Goal: Entertainment & Leisure: Browse casually

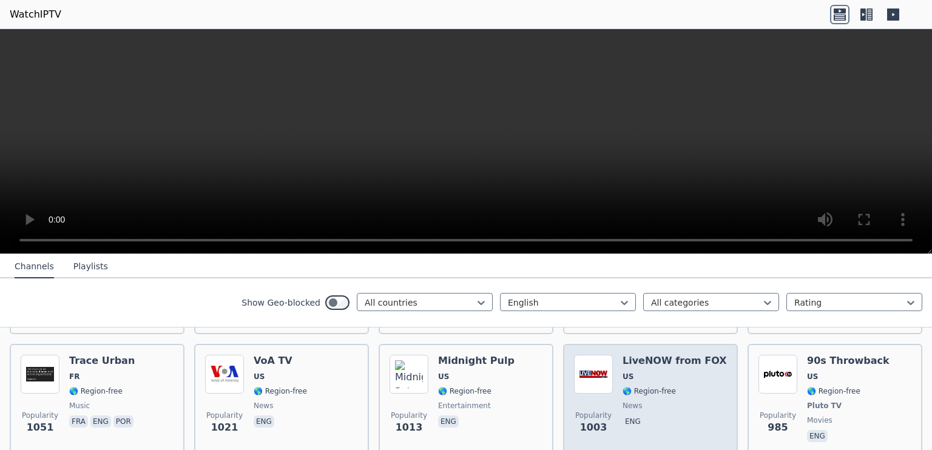
scroll to position [1396, 0]
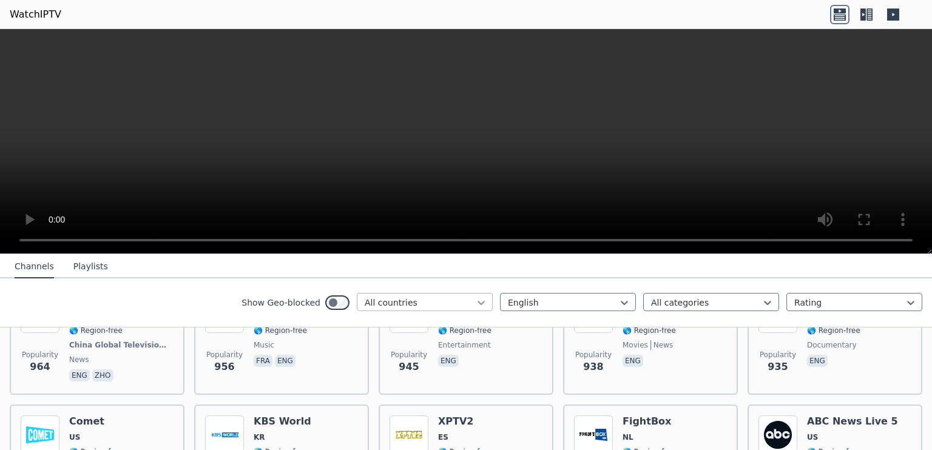
click at [477, 304] on icon at bounding box center [481, 303] width 12 height 12
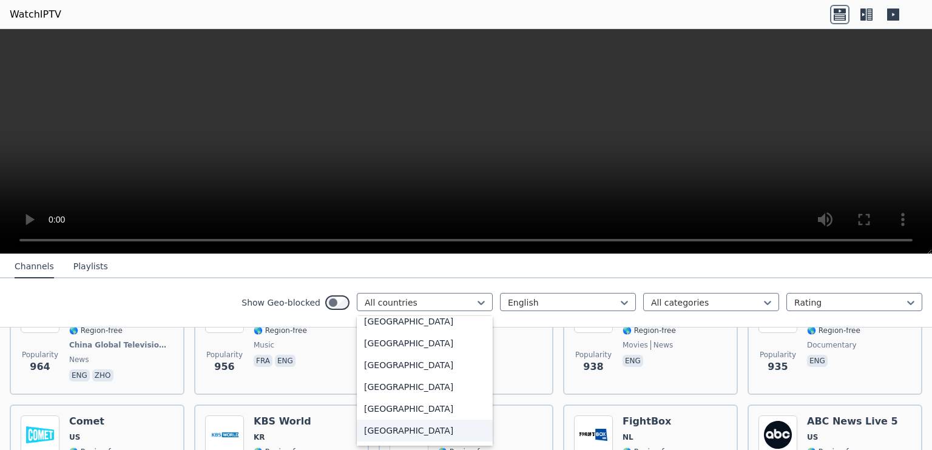
scroll to position [607, 0]
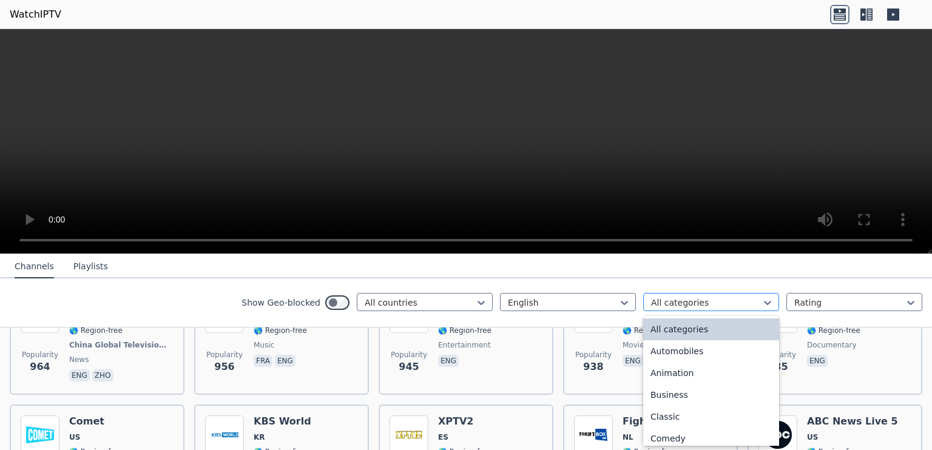
click at [676, 308] on div at bounding box center [706, 303] width 110 height 12
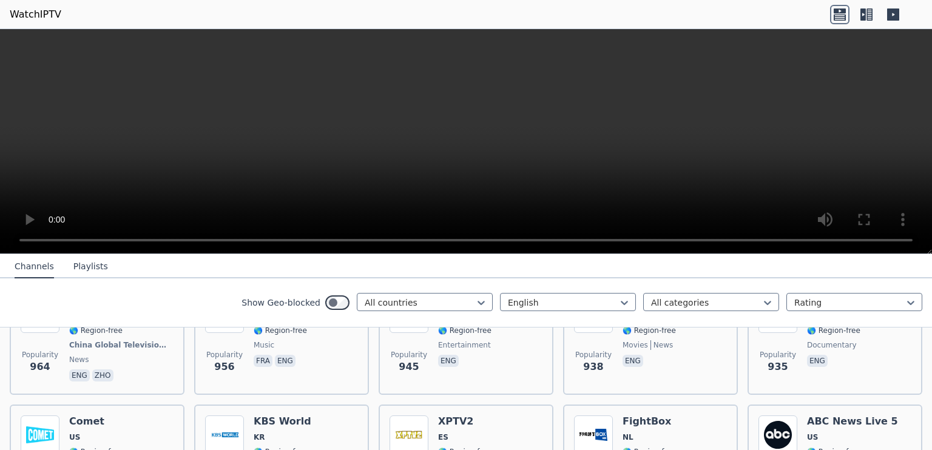
click at [699, 269] on nav "Channels Playlists" at bounding box center [466, 266] width 932 height 24
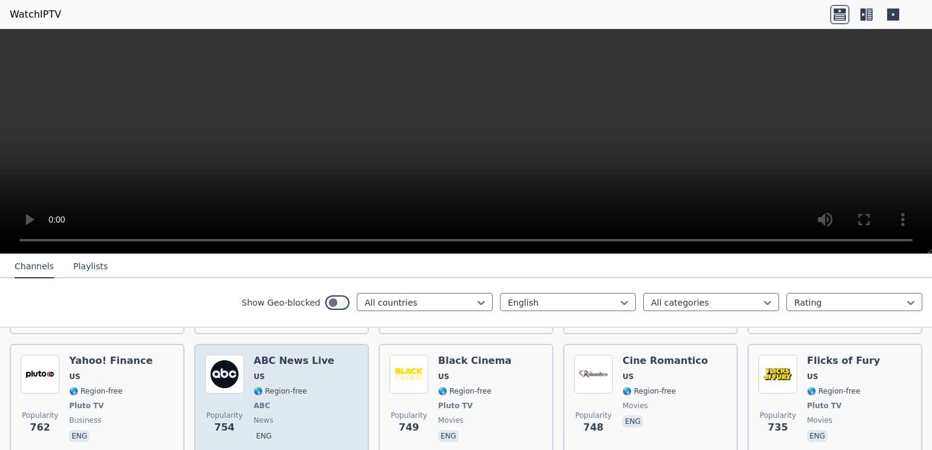
scroll to position [1882, 0]
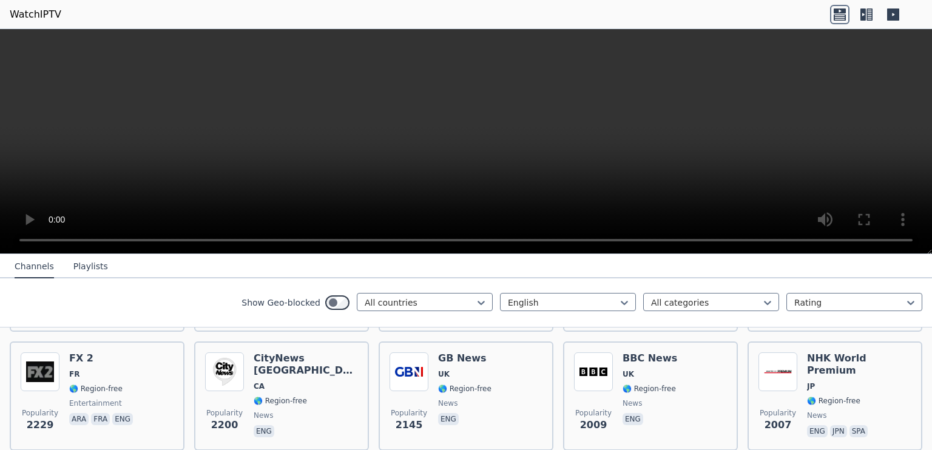
scroll to position [486, 0]
